Goal: Check status

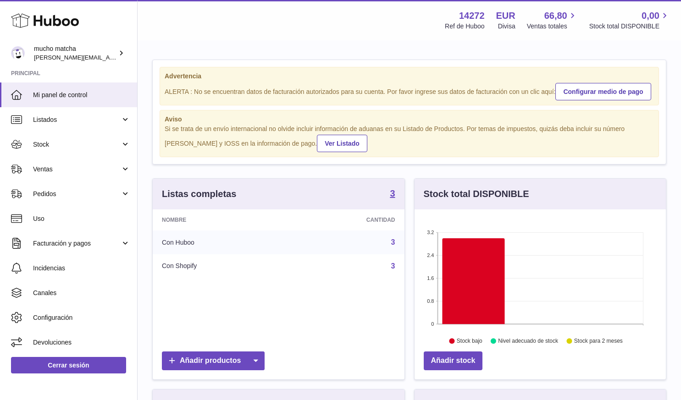
scroll to position [143, 251]
click at [80, 197] on span "Pedidos" at bounding box center [77, 194] width 88 height 9
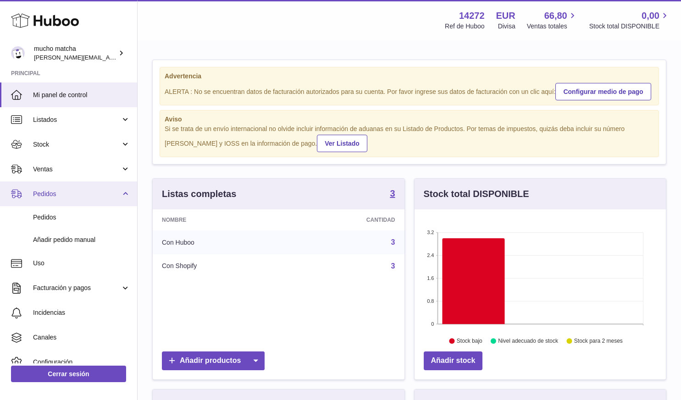
drag, startPoint x: 77, startPoint y: 212, endPoint x: 80, endPoint y: 197, distance: 15.6
click at [80, 197] on span "Pedidos" at bounding box center [77, 194] width 88 height 9
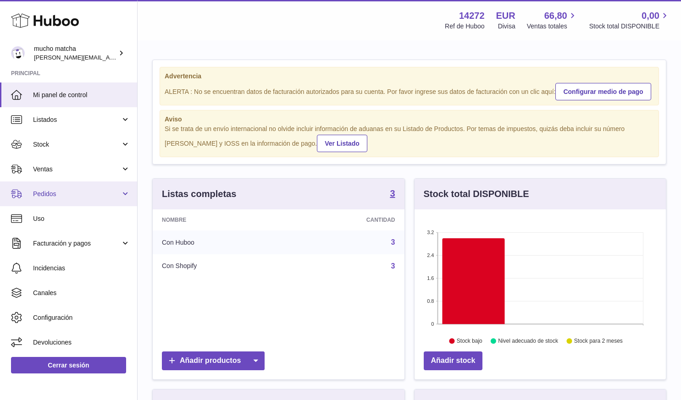
click at [68, 189] on link "Pedidos" at bounding box center [68, 193] width 137 height 25
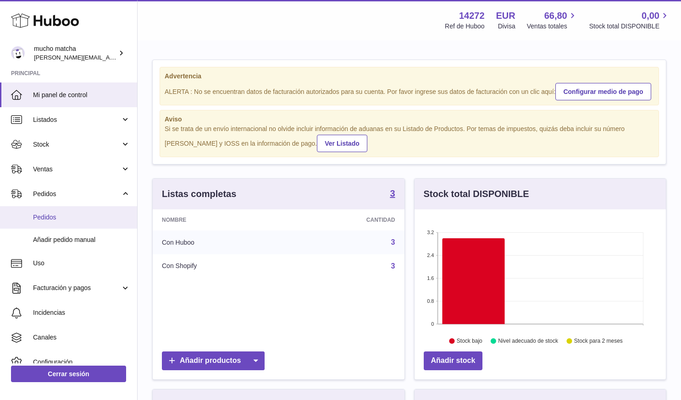
click at [46, 216] on span "Pedidos" at bounding box center [81, 217] width 97 height 9
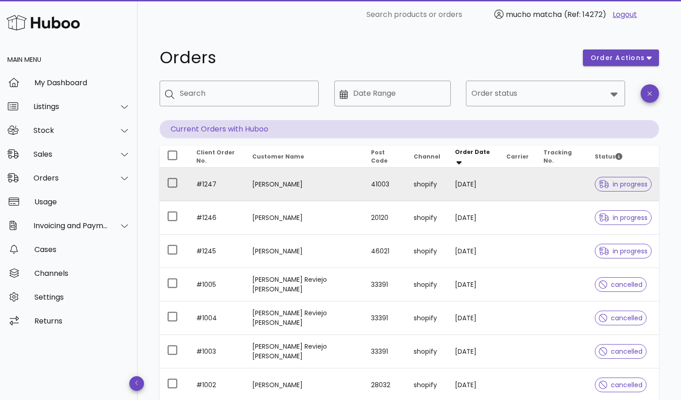
click at [538, 186] on td at bounding box center [561, 184] width 51 height 33
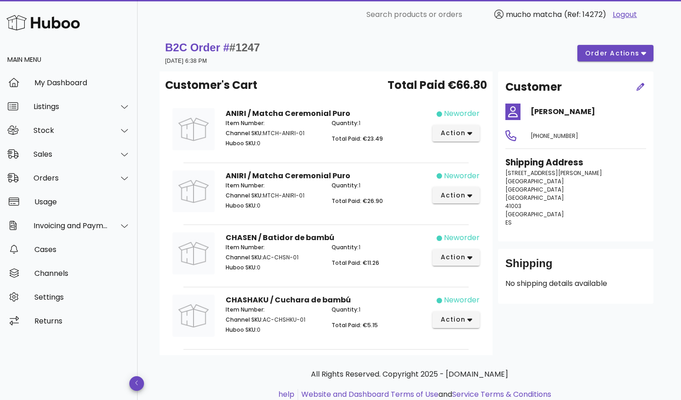
click at [544, 200] on p "Calle Duque de Montemar 9 Sevilla Sevilla Sevilla 41003 Spain ES" at bounding box center [575, 198] width 141 height 58
click at [639, 85] on icon "button" at bounding box center [640, 87] width 8 height 8
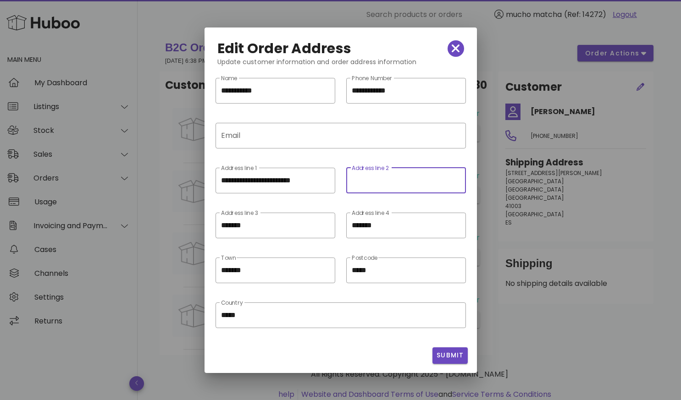
click at [361, 176] on div "Address line 2" at bounding box center [404, 181] width 107 height 26
type input "**"
click at [450, 354] on span "Submit" at bounding box center [450, 356] width 28 height 10
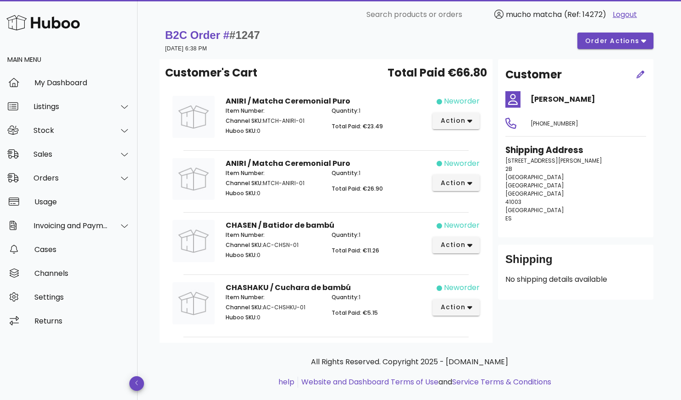
scroll to position [28, 0]
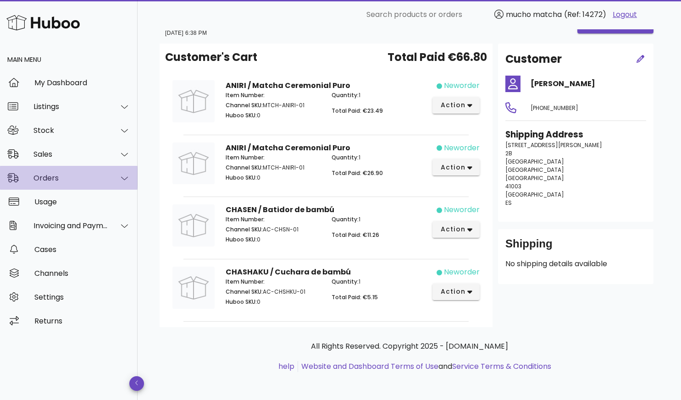
click at [61, 173] on div "Orders" at bounding box center [68, 178] width 137 height 24
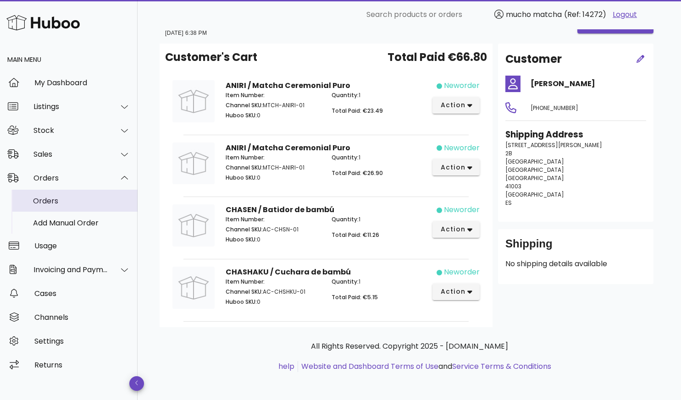
click at [55, 198] on div "Orders" at bounding box center [81, 201] width 97 height 9
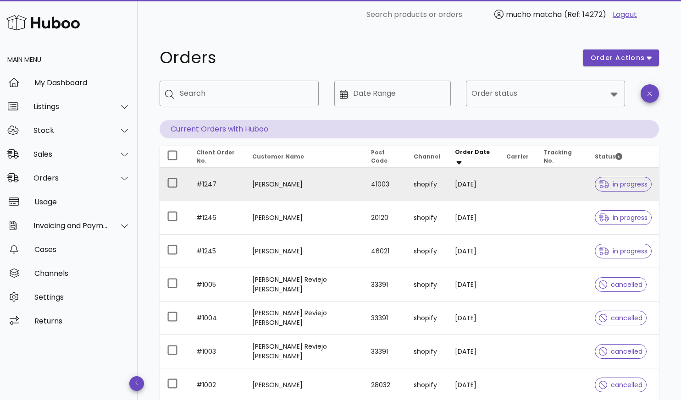
drag, startPoint x: 489, startPoint y: 177, endPoint x: 465, endPoint y: 186, distance: 24.9
click at [465, 186] on td "[DATE]" at bounding box center [472, 184] width 51 height 33
